Goal: Transaction & Acquisition: Purchase product/service

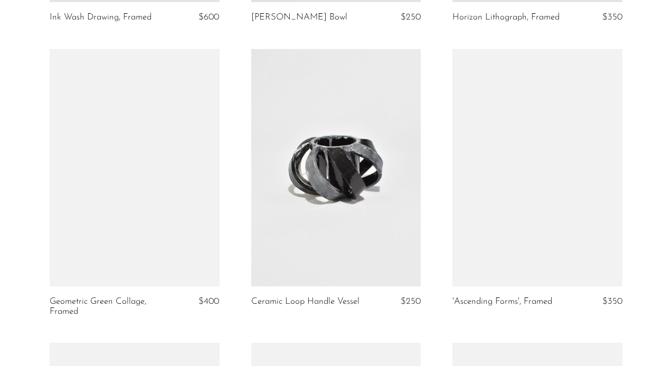
scroll to position [915, 0]
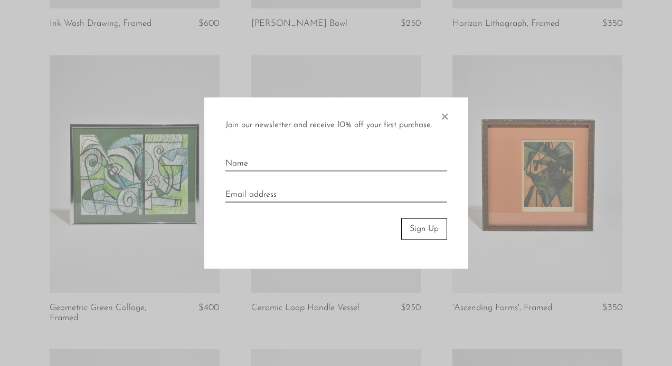
click at [442, 114] on span "×" at bounding box center [444, 115] width 11 height 34
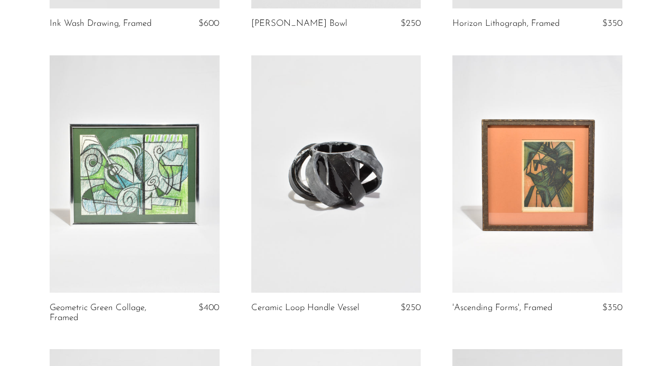
scroll to position [0, 0]
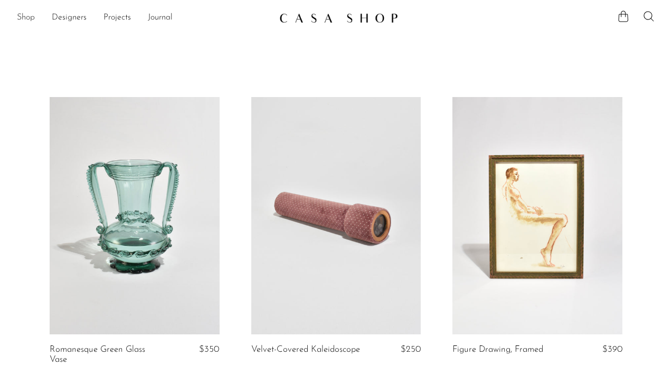
click at [25, 17] on link "Shop" at bounding box center [26, 18] width 18 height 14
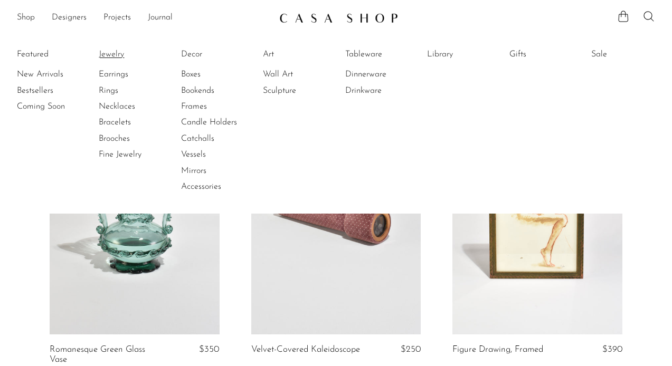
click at [113, 56] on link "Jewelry" at bounding box center [138, 55] width 79 height 12
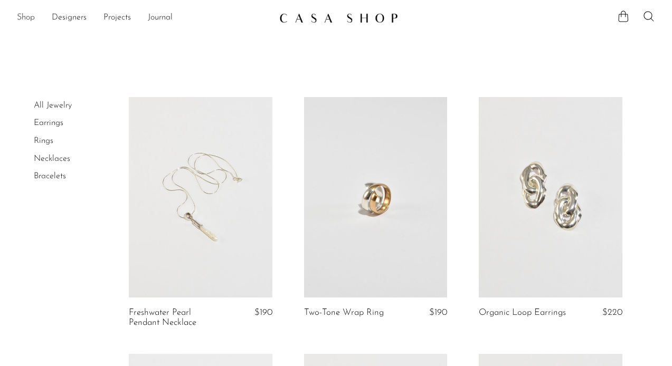
click at [31, 19] on link "Shop" at bounding box center [26, 18] width 18 height 14
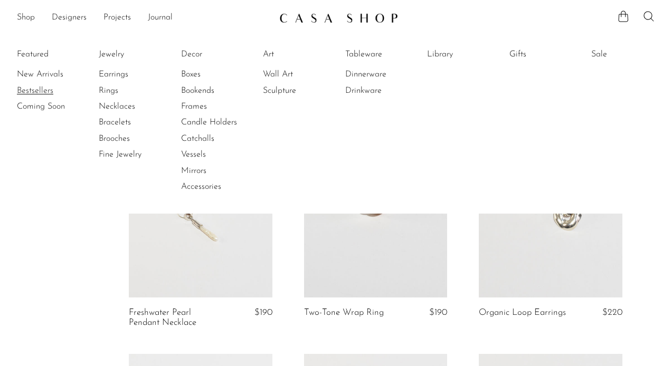
click at [46, 88] on link "Bestsellers" at bounding box center [56, 91] width 79 height 12
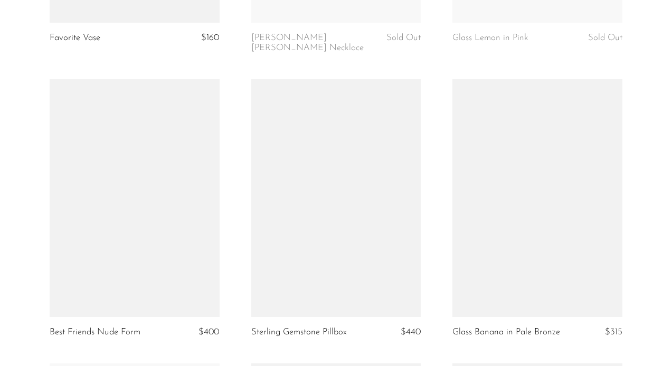
scroll to position [310, 0]
click at [381, 232] on link at bounding box center [336, 200] width 170 height 238
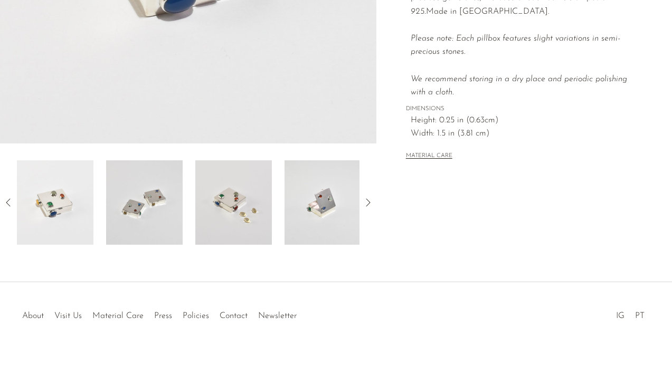
scroll to position [321, 0]
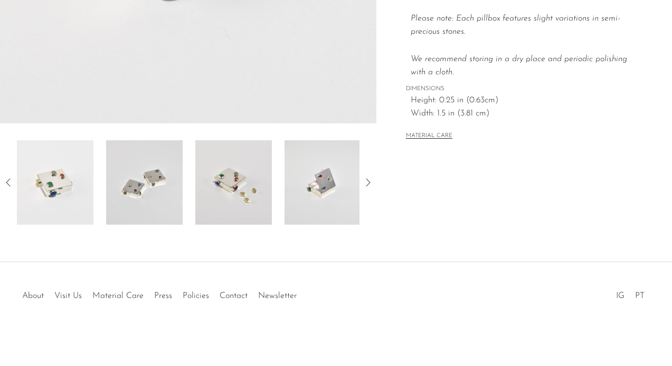
click at [363, 180] on icon at bounding box center [368, 182] width 13 height 13
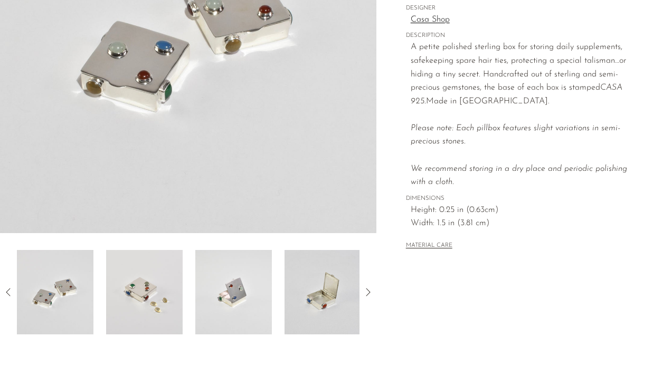
scroll to position [231, 0]
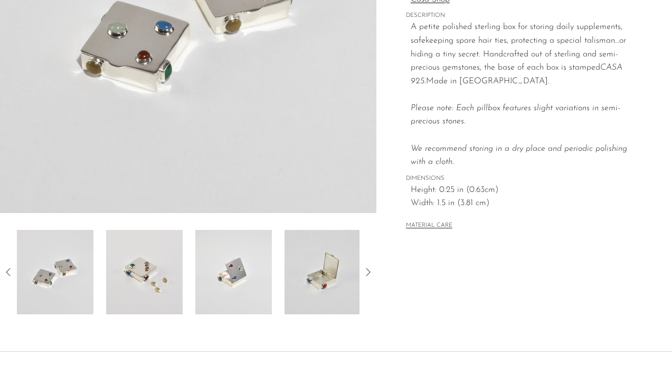
click at [370, 275] on icon at bounding box center [368, 272] width 13 height 13
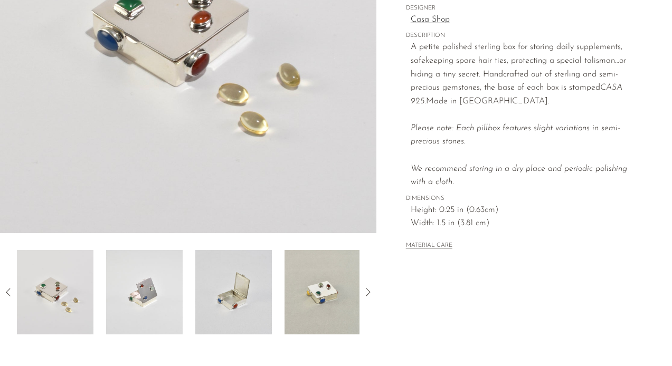
click at [368, 288] on icon at bounding box center [368, 292] width 13 height 13
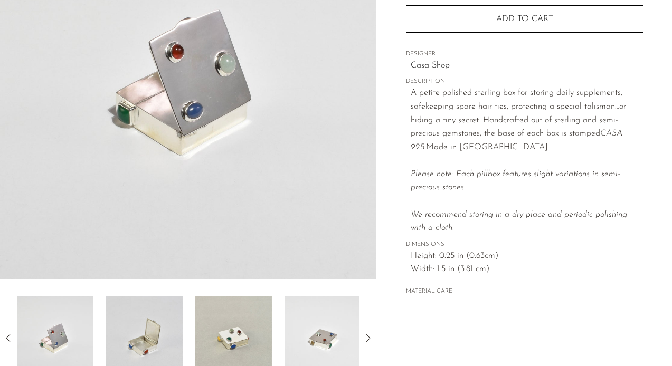
scroll to position [179, 0]
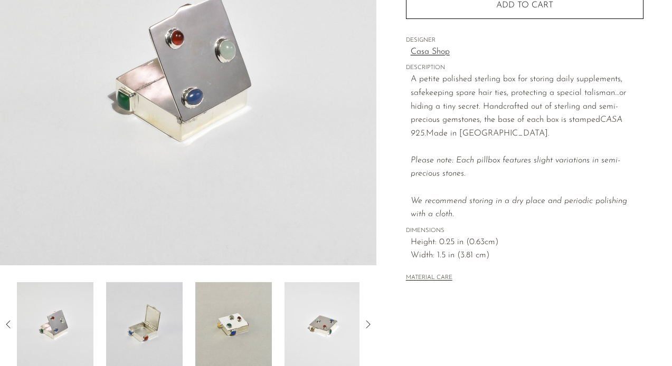
click at [369, 310] on div at bounding box center [188, 324] width 376 height 84
click at [369, 325] on icon at bounding box center [368, 324] width 4 height 8
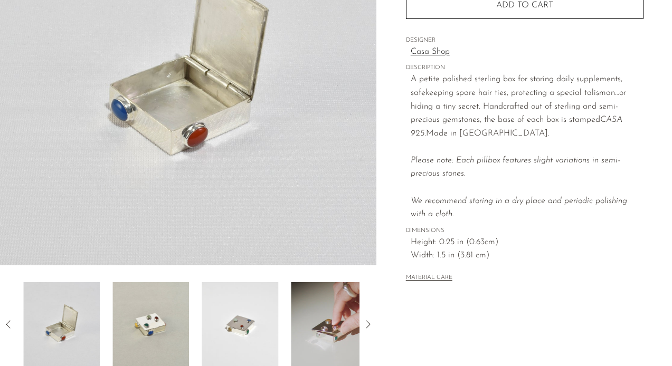
click at [369, 325] on icon at bounding box center [368, 324] width 13 height 13
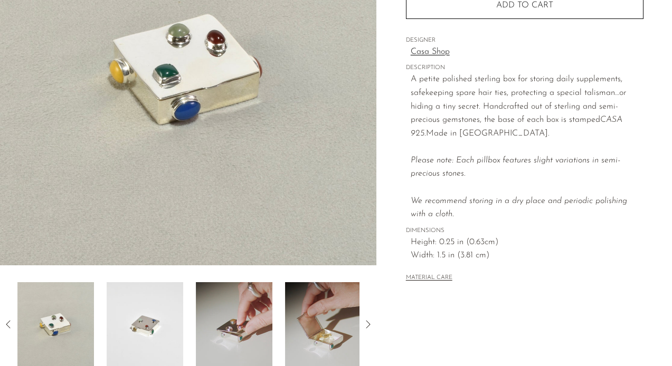
click at [369, 325] on icon at bounding box center [368, 324] width 13 height 13
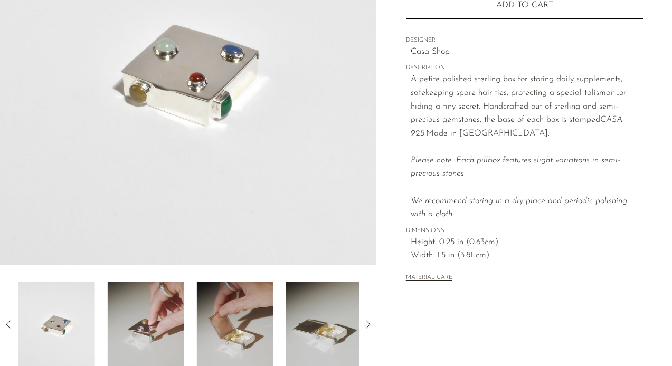
click at [369, 325] on icon at bounding box center [368, 324] width 13 height 13
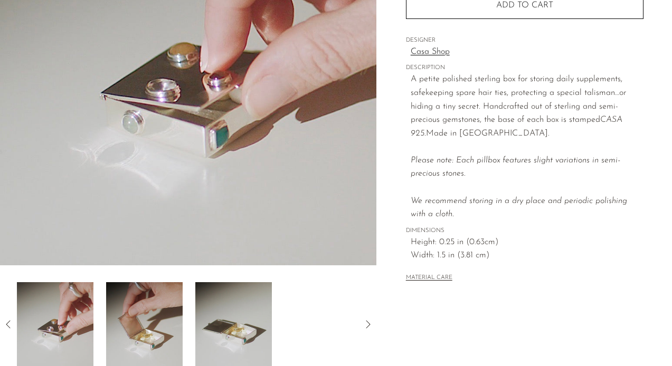
click at [369, 325] on icon at bounding box center [368, 324] width 13 height 13
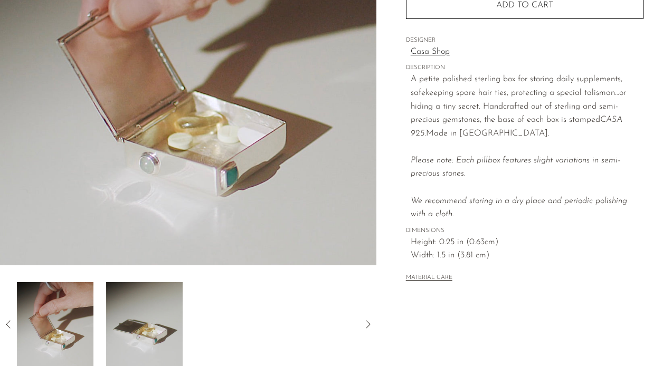
click at [369, 325] on icon at bounding box center [368, 324] width 13 height 13
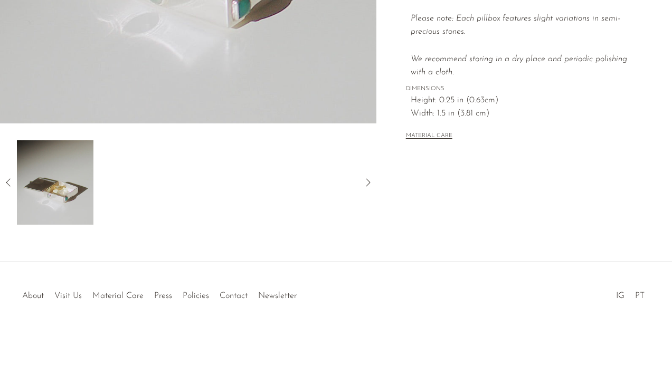
scroll to position [0, 0]
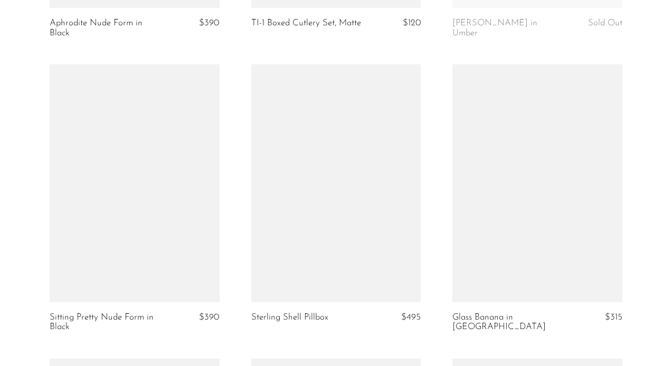
scroll to position [1485, 0]
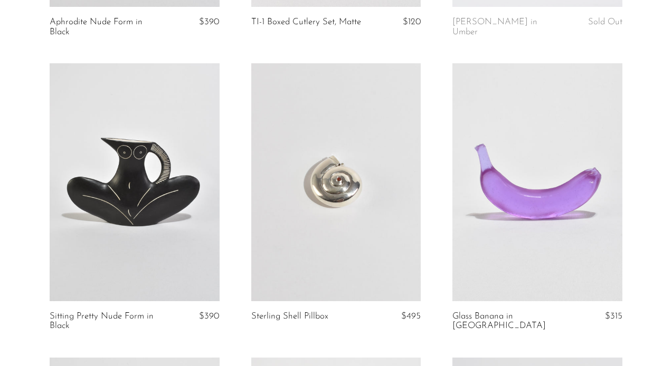
click at [338, 226] on link at bounding box center [336, 182] width 170 height 238
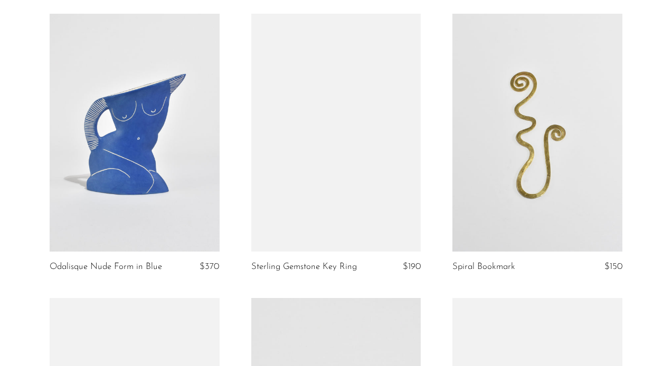
scroll to position [2102, 0]
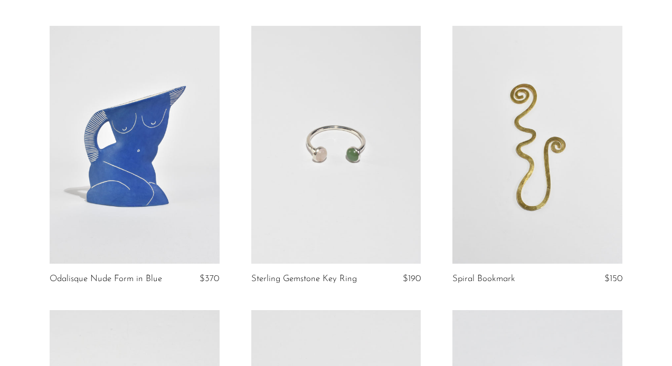
click at [279, 120] on link at bounding box center [336, 145] width 170 height 238
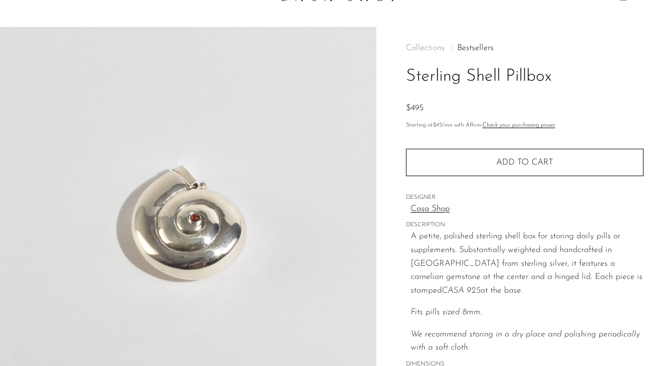
scroll to position [17, 0]
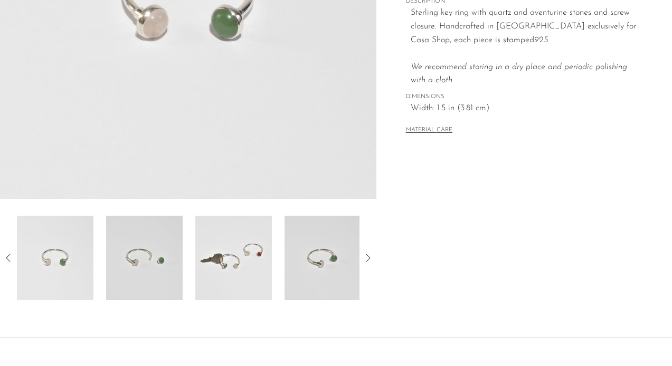
scroll to position [250, 0]
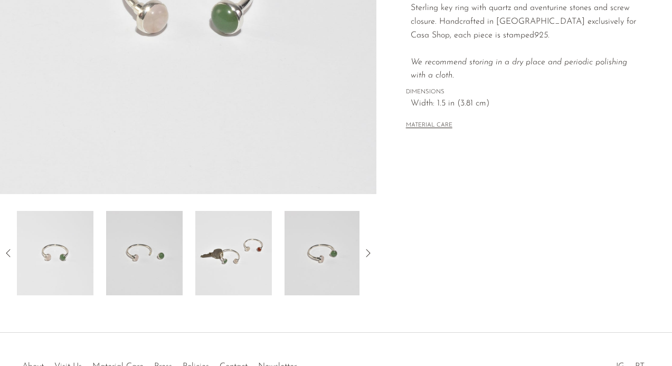
click at [129, 259] on img at bounding box center [144, 253] width 77 height 84
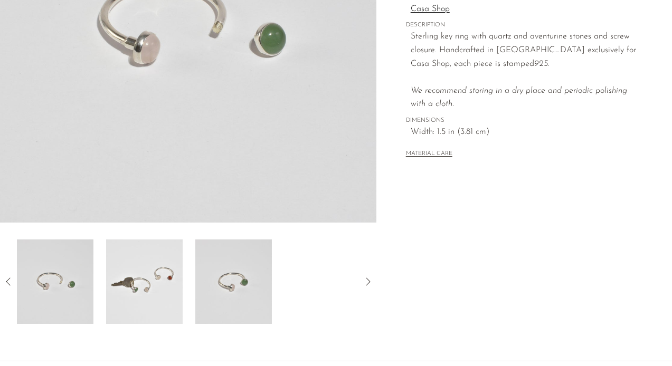
scroll to position [232, 0]
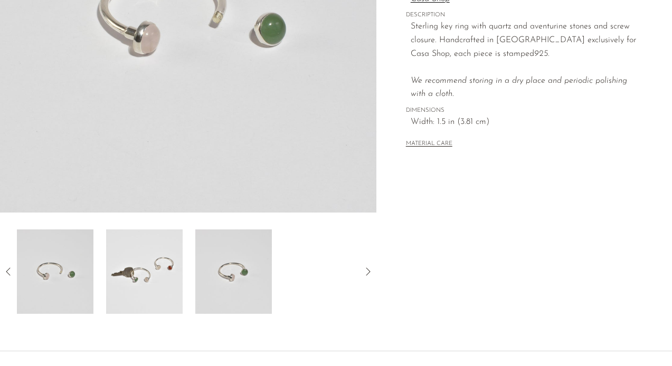
click at [158, 283] on img at bounding box center [144, 272] width 77 height 84
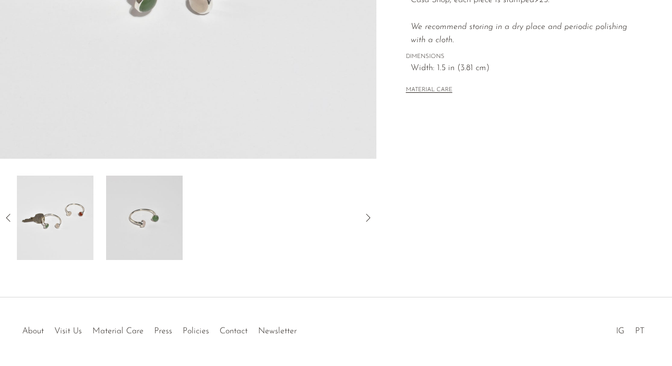
scroll to position [297, 0]
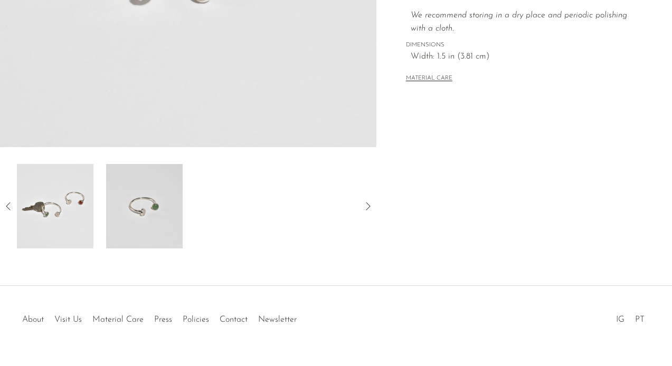
click at [83, 214] on img at bounding box center [55, 206] width 77 height 84
click at [5, 205] on icon at bounding box center [8, 206] width 13 height 13
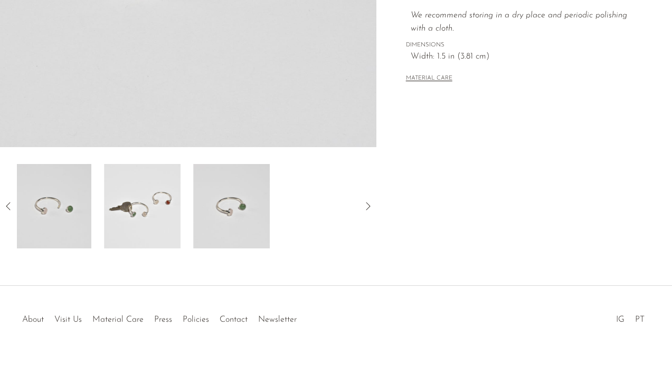
click at [61, 208] on img at bounding box center [53, 206] width 77 height 84
click at [47, 221] on img at bounding box center [55, 206] width 77 height 84
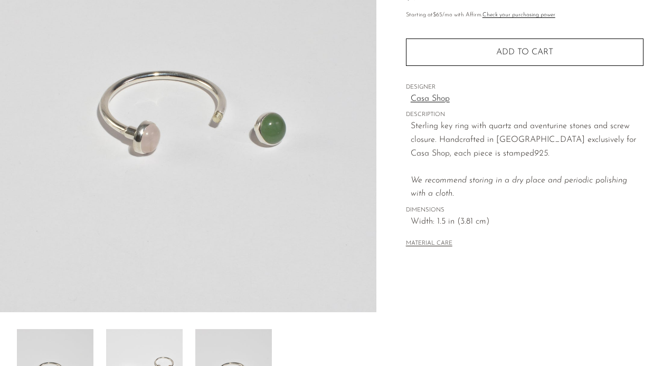
scroll to position [87, 0]
